Goal: Information Seeking & Learning: Learn about a topic

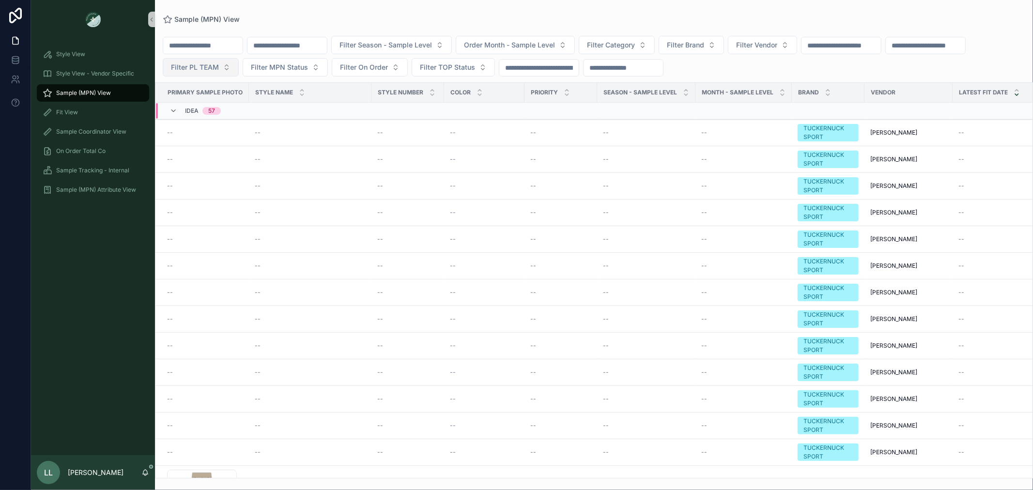
click at [219, 66] on span "Filter PL TEAM" at bounding box center [195, 67] width 48 height 10
click at [289, 123] on div "[GEOGRAPHIC_DATA]" at bounding box center [307, 121] width 116 height 15
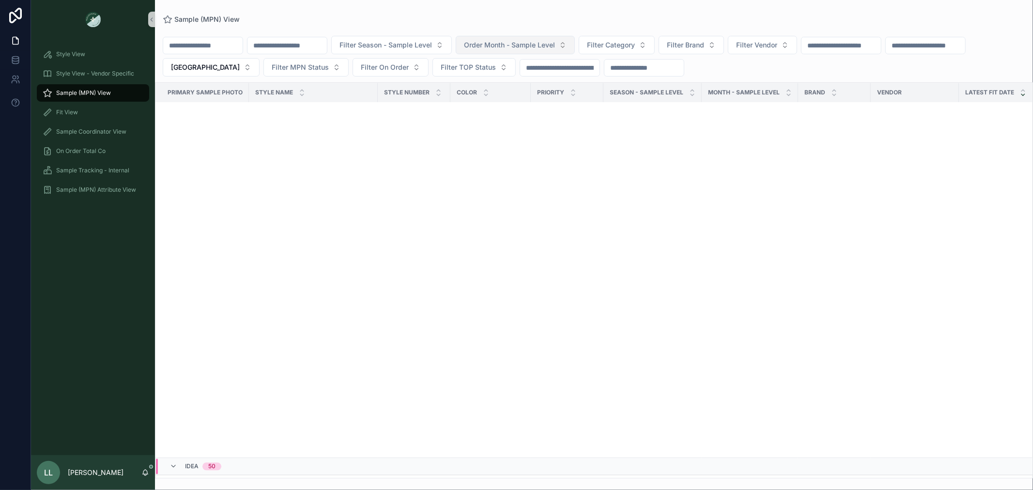
scroll to position [3024, 0]
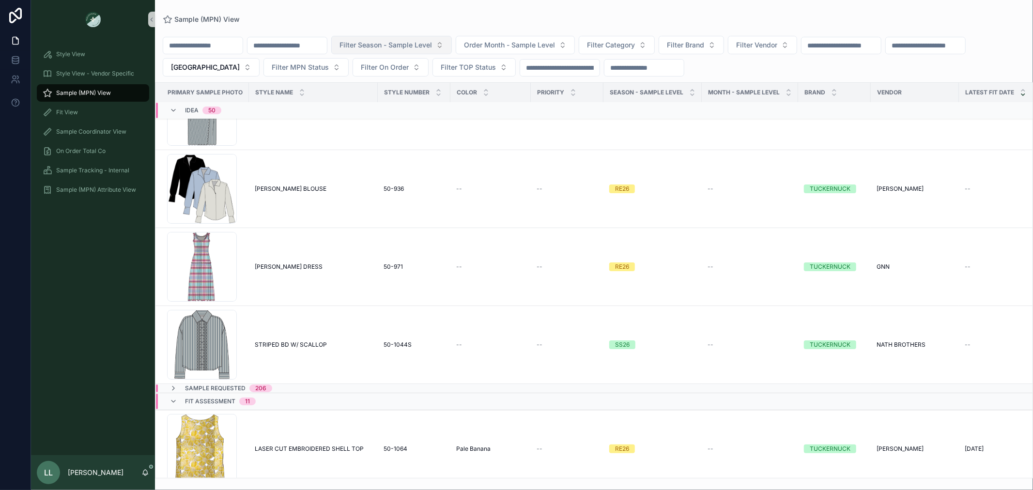
click at [432, 43] on span "Filter Season - Sample Level" at bounding box center [385, 45] width 92 height 10
click at [420, 133] on div "HOL25" at bounding box center [437, 130] width 116 height 15
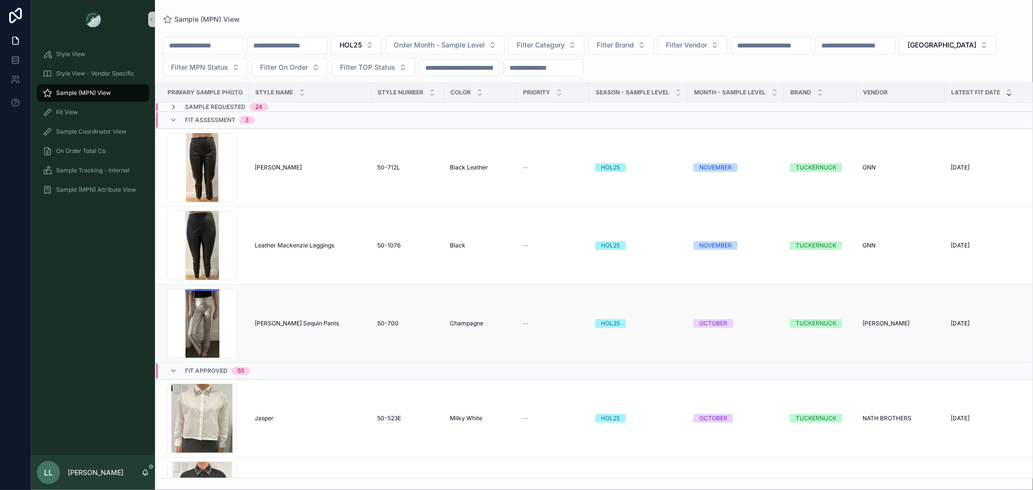
scroll to position [54, 0]
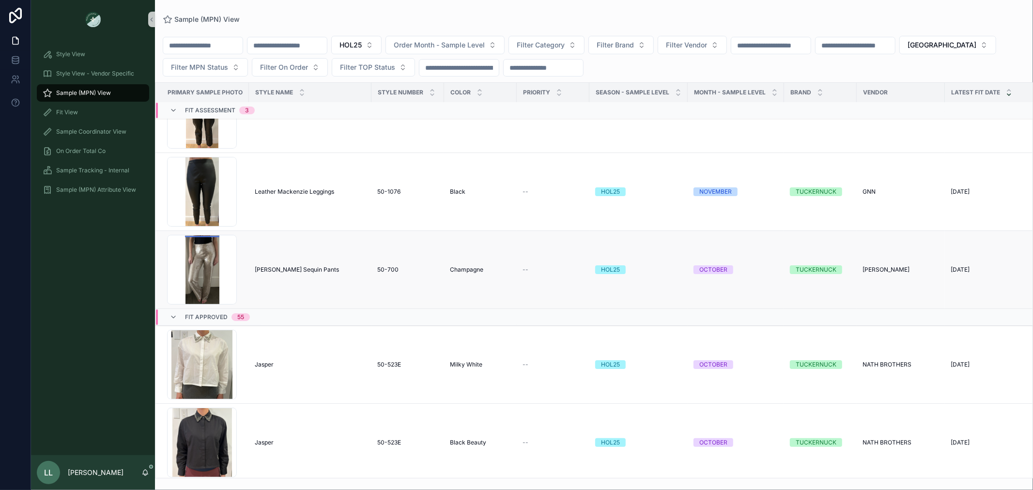
click at [310, 269] on div "[PERSON_NAME] Sequin Pants [PERSON_NAME] Sequin Pants" at bounding box center [310, 270] width 111 height 8
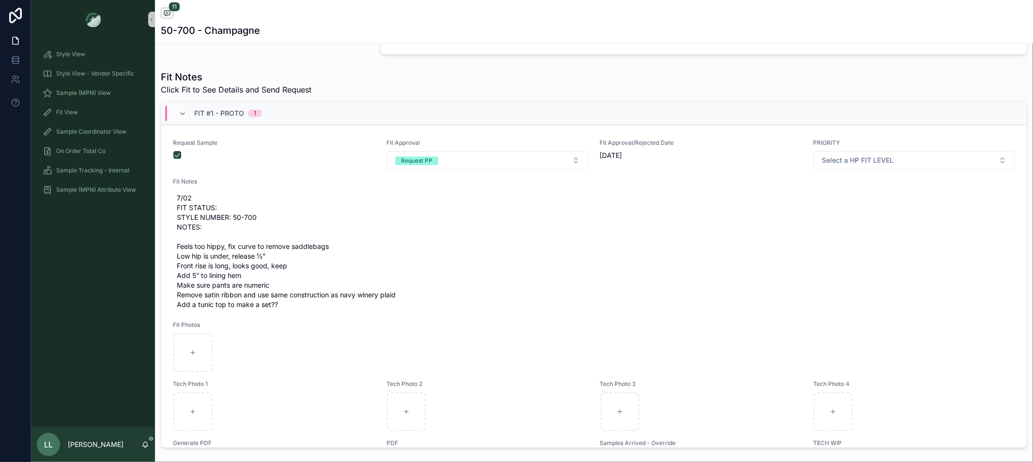
scroll to position [1291, 0]
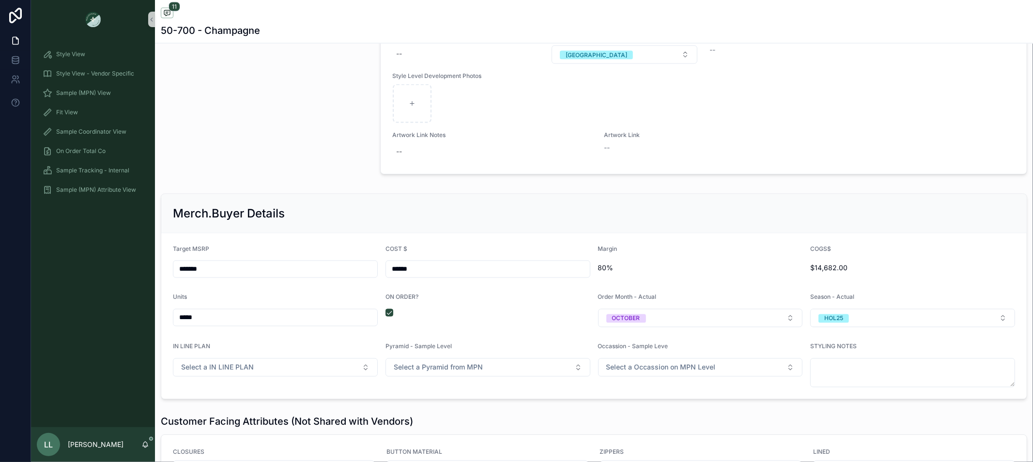
click at [574, 398] on form "Target MSRP ******* COST $ ****** Margin 80% COGS$ $14,682.00 Units ***** ON OR…" at bounding box center [593, 316] width 865 height 166
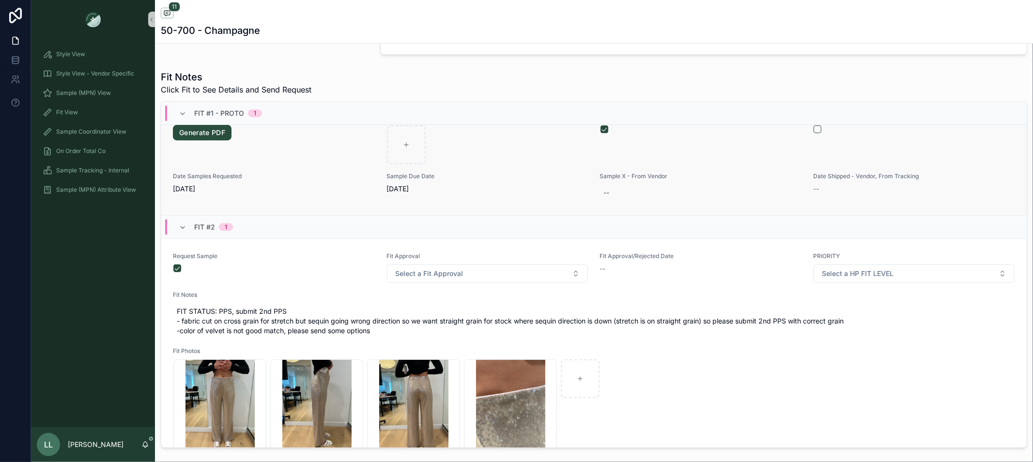
scroll to position [430, 0]
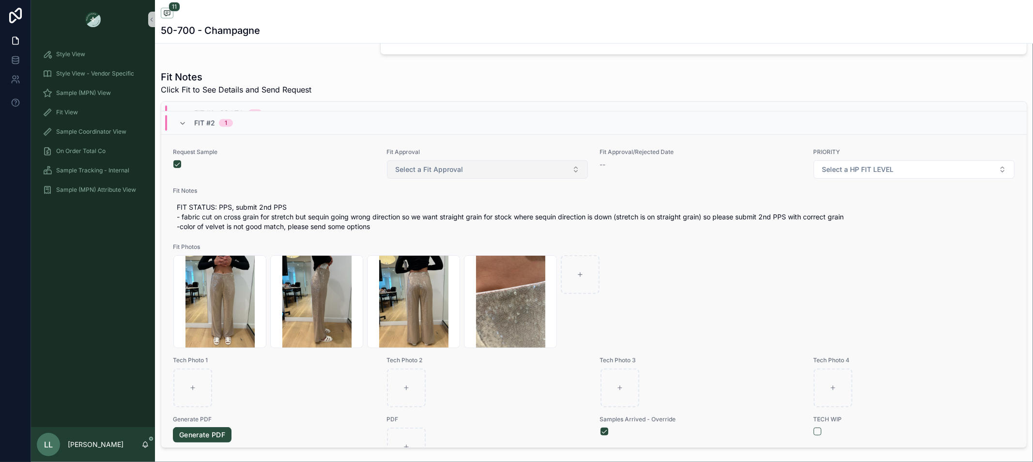
click at [476, 160] on button "Select a Fit Approval" at bounding box center [487, 169] width 201 height 18
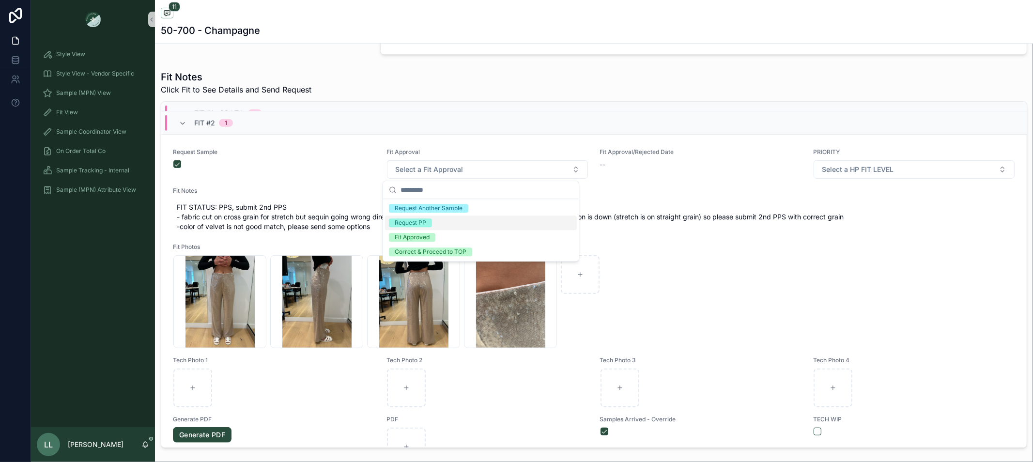
click at [478, 224] on div "Request PP" at bounding box center [481, 222] width 192 height 15
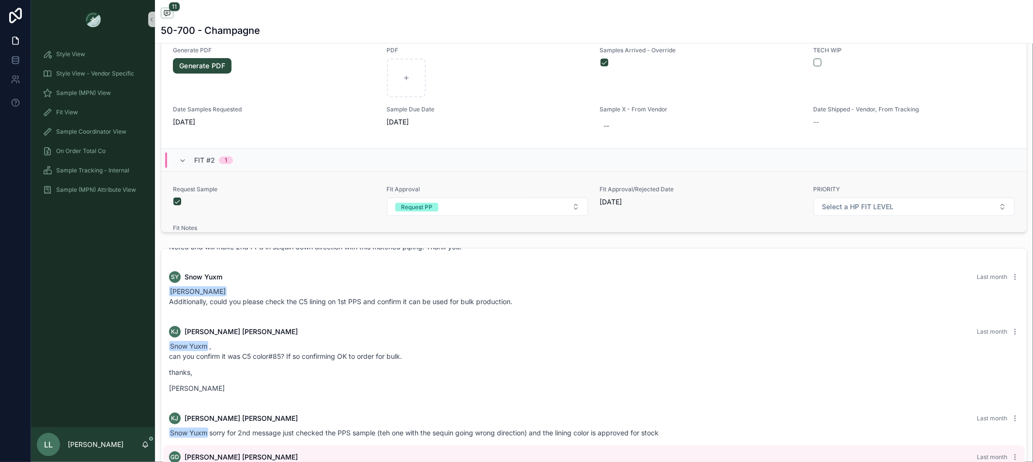
scroll to position [231, 0]
